Goal: Navigation & Orientation: Go to known website

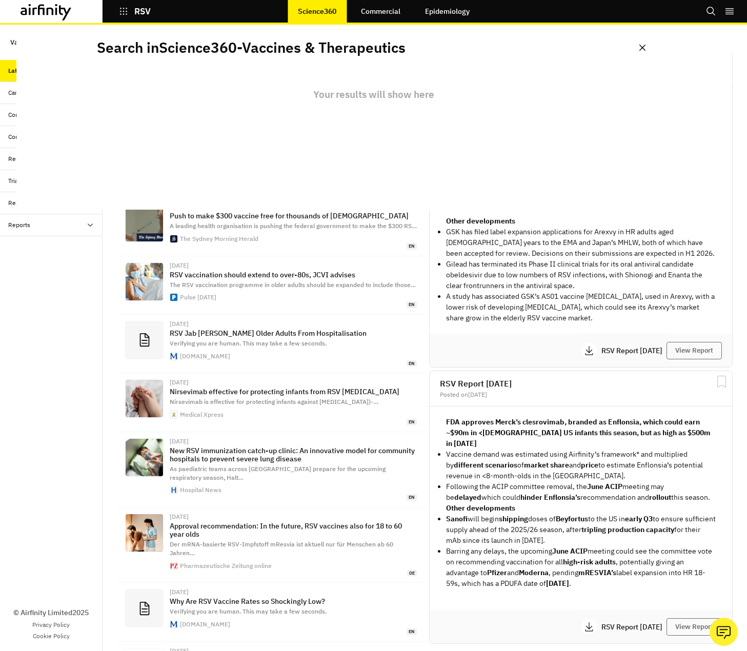
scroll to position [738, 300]
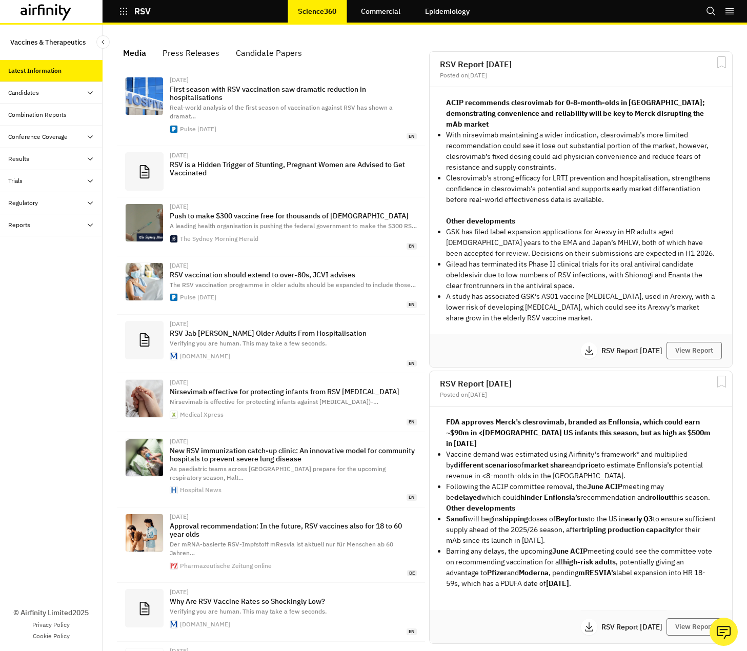
click at [49, 8] on icon at bounding box center [50, 11] width 7 height 8
